Goal: Check status: Check status

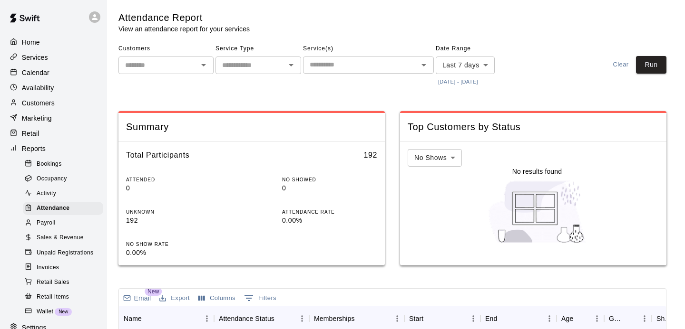
click at [459, 80] on button "[DATE] - [DATE]" at bounding box center [457, 82] width 45 height 13
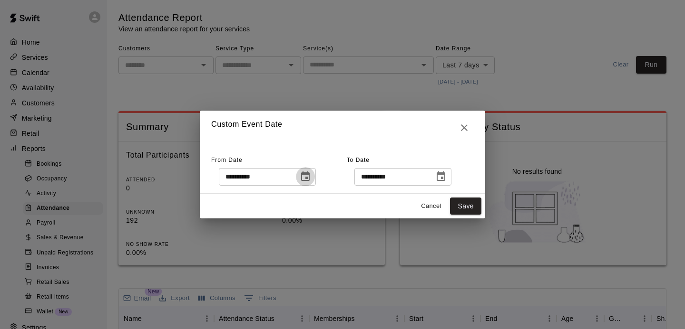
click at [309, 174] on icon "Choose date, selected date is Oct 7, 2025" at bounding box center [305, 177] width 9 height 10
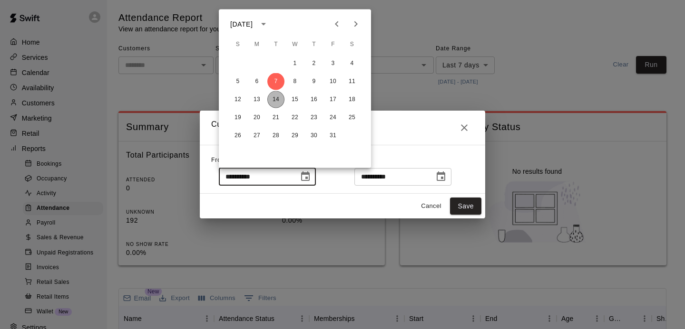
click at [273, 105] on button "14" at bounding box center [275, 99] width 17 height 17
type input "**********"
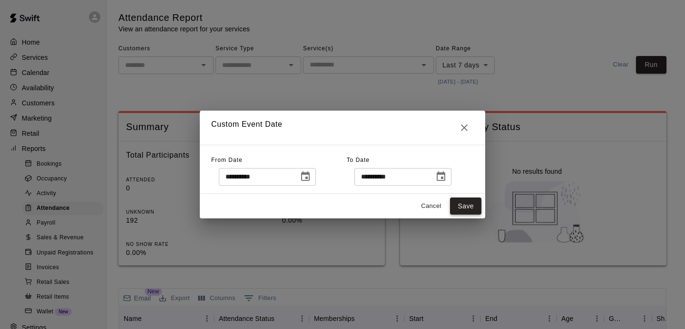
click at [466, 207] on button "Save" at bounding box center [465, 207] width 31 height 18
type input "******"
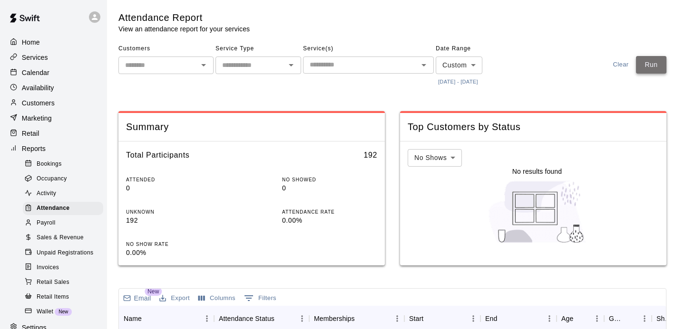
click at [648, 65] on button "Run" at bounding box center [651, 65] width 30 height 18
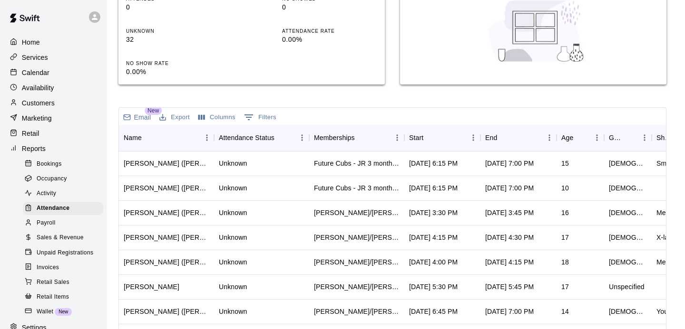
scroll to position [183, 0]
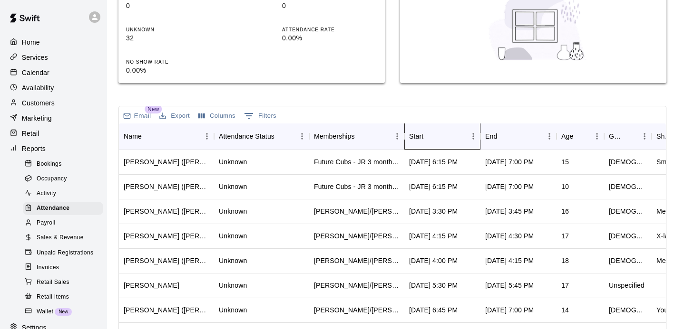
click at [464, 145] on div "Start" at bounding box center [437, 136] width 57 height 27
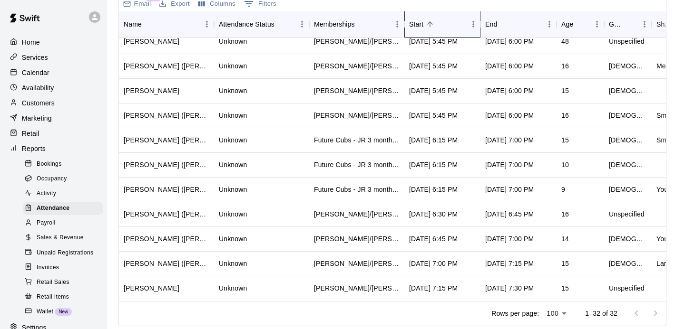
scroll to position [528, 0]
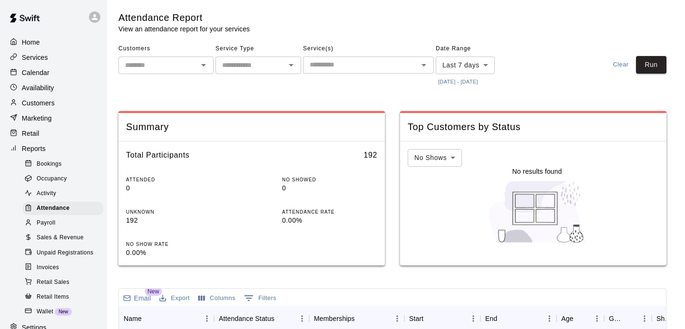
click at [473, 82] on button "[DATE] - [DATE]" at bounding box center [457, 82] width 45 height 13
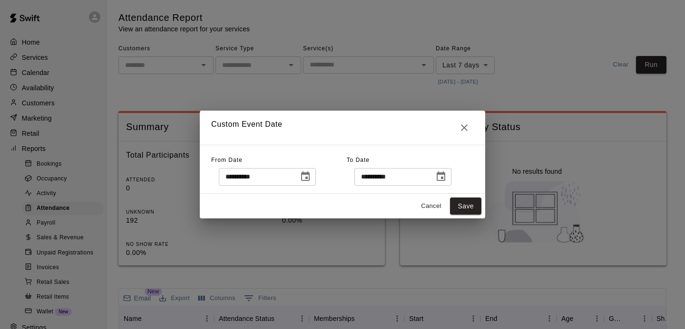
click at [308, 175] on icon "Choose date, selected date is Oct 7, 2025" at bounding box center [304, 176] width 11 height 11
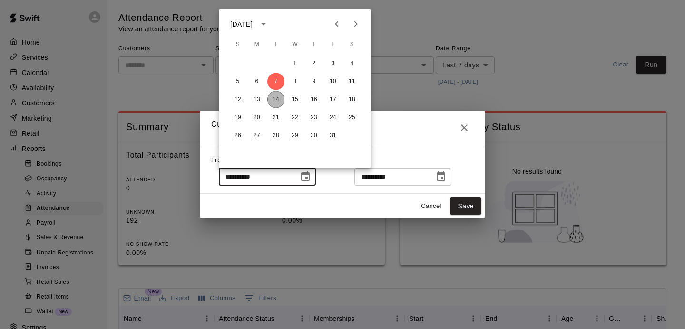
click at [284, 99] on button "14" at bounding box center [275, 99] width 17 height 17
type input "**********"
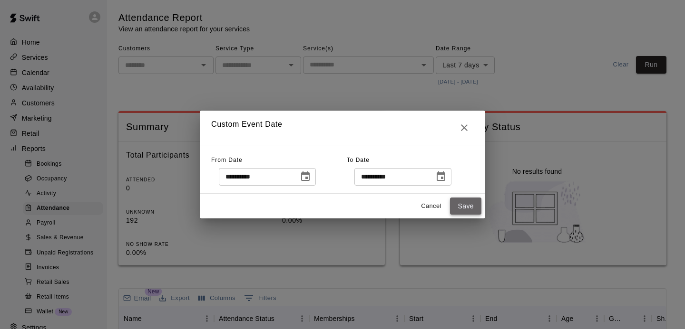
click at [454, 212] on button "Save" at bounding box center [465, 207] width 31 height 18
type input "******"
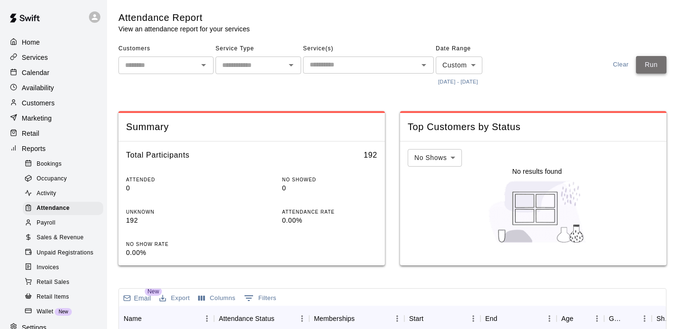
click at [646, 65] on button "Run" at bounding box center [651, 65] width 30 height 18
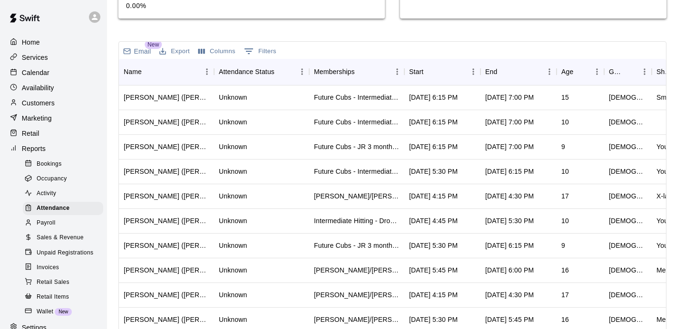
scroll to position [247, 0]
click at [440, 78] on div "Start" at bounding box center [437, 72] width 57 height 27
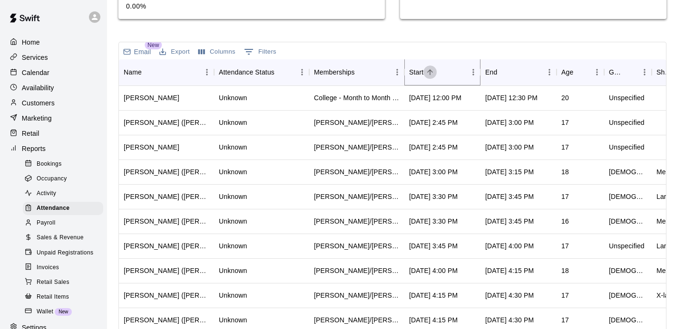
click at [428, 71] on icon "Sort" at bounding box center [430, 72] width 6 height 6
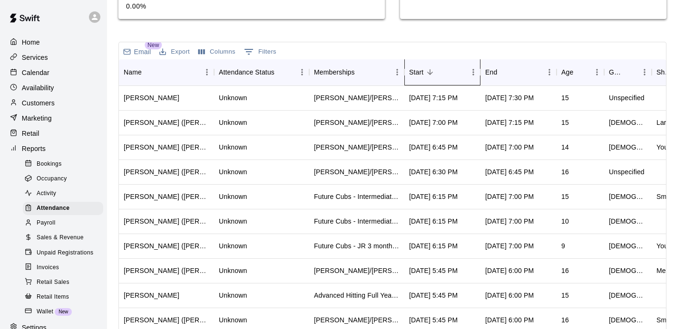
click at [437, 80] on div "Start" at bounding box center [437, 72] width 57 height 27
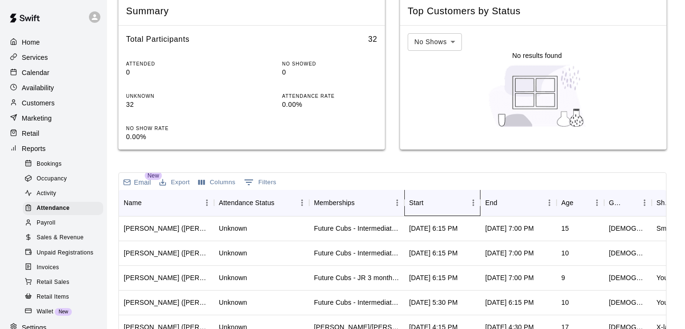
scroll to position [115, 0]
click at [444, 203] on div "Start" at bounding box center [437, 204] width 57 height 27
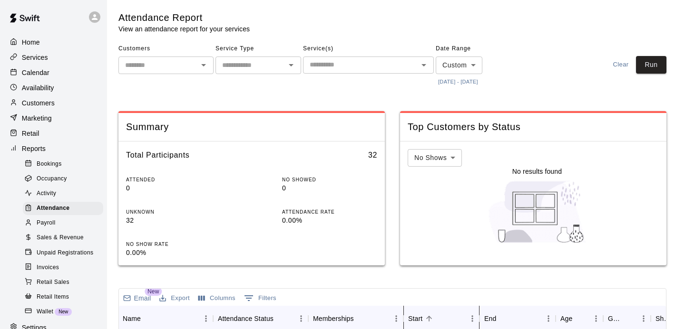
scroll to position [0, 0]
click at [662, 71] on button "Run" at bounding box center [651, 65] width 30 height 18
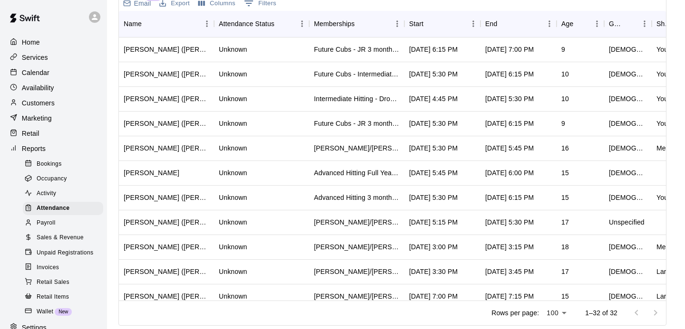
scroll to position [295, 0]
click at [444, 22] on div "Start" at bounding box center [437, 24] width 57 height 27
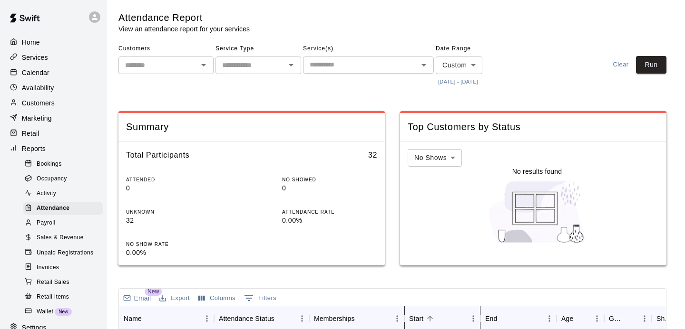
scroll to position [0, 0]
click at [421, 70] on icon "Open" at bounding box center [423, 64] width 11 height 11
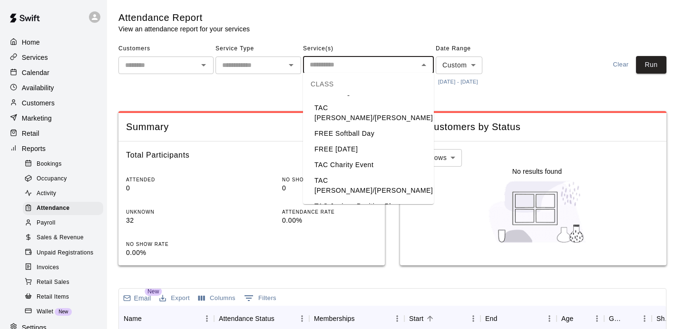
scroll to position [124, 0]
click at [361, 103] on li "TAC [PERSON_NAME]/[PERSON_NAME]" at bounding box center [368, 114] width 131 height 26
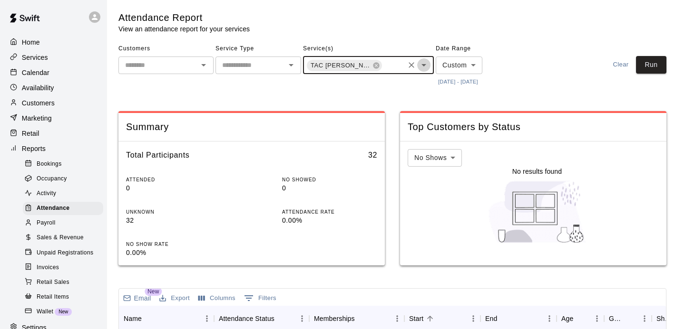
click at [425, 67] on icon "Open" at bounding box center [423, 64] width 11 height 11
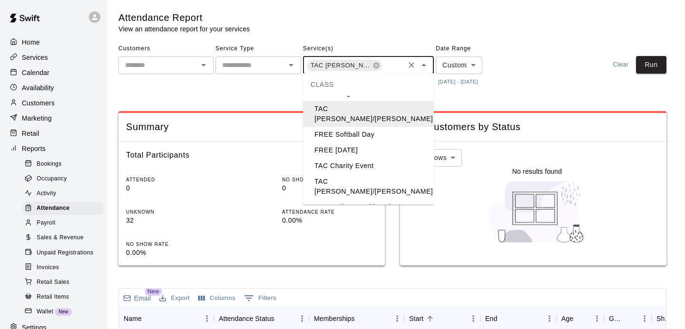
click at [366, 174] on li "TAC [PERSON_NAME]/[PERSON_NAME]" at bounding box center [368, 187] width 131 height 26
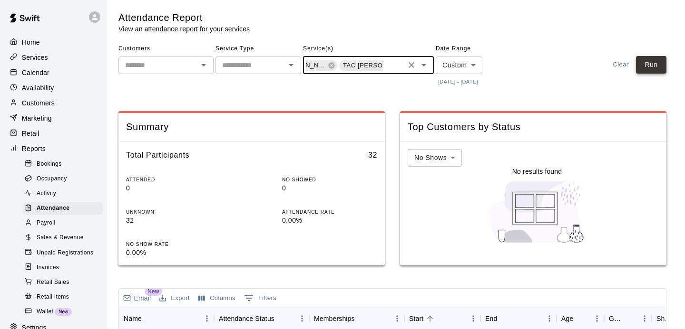
click at [661, 64] on button "Run" at bounding box center [651, 65] width 30 height 18
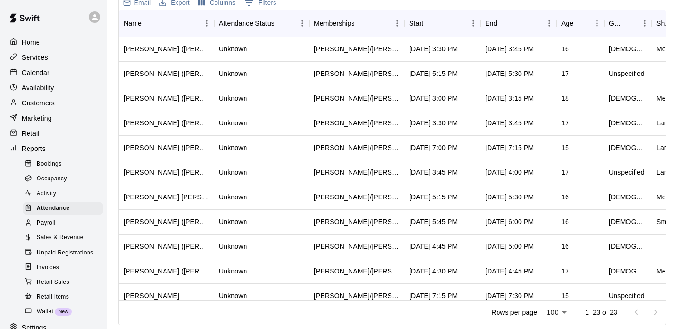
scroll to position [267, 0]
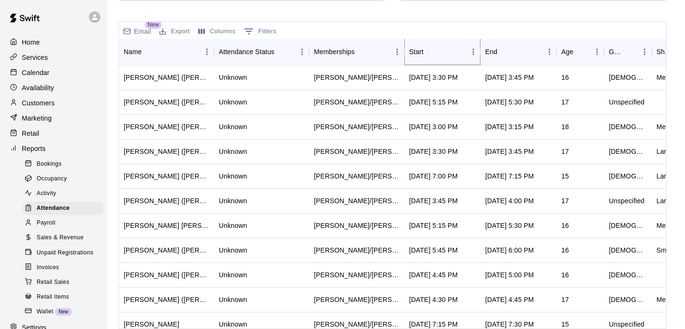
click at [436, 53] on button "Sort" at bounding box center [429, 51] width 13 height 13
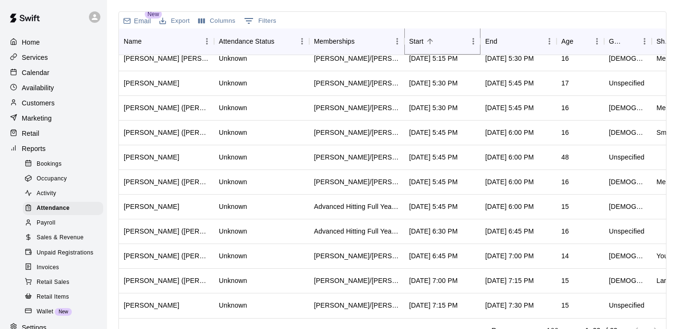
scroll to position [305, 0]
